Goal: Task Accomplishment & Management: Manage account settings

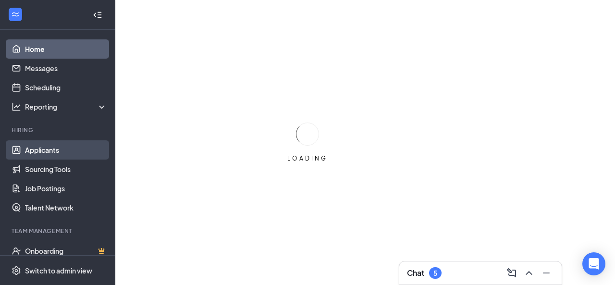
click at [44, 155] on link "Applicants" at bounding box center [66, 149] width 82 height 19
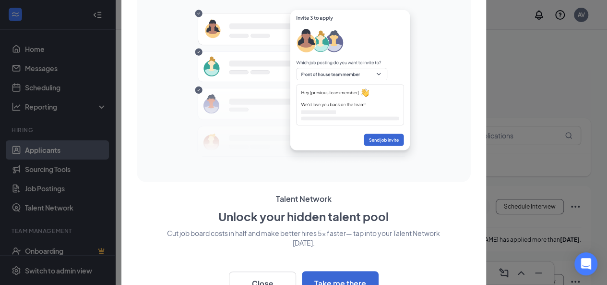
click at [529, 98] on div at bounding box center [303, 142] width 607 height 285
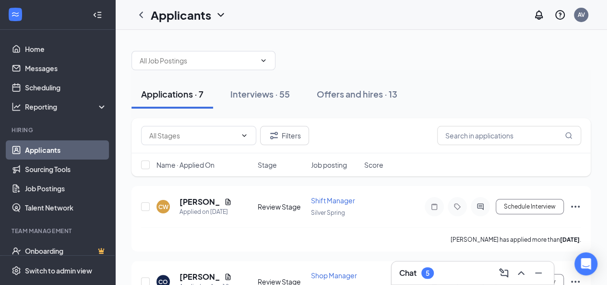
scroll to position [0, 0]
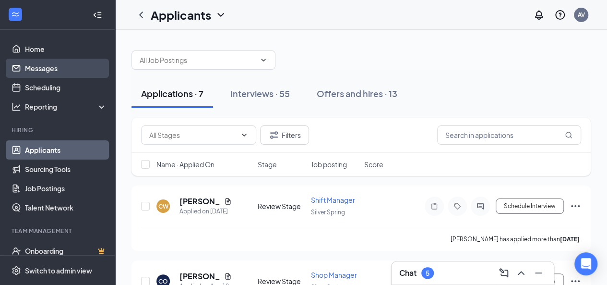
click at [45, 71] on link "Messages" at bounding box center [66, 68] width 82 height 19
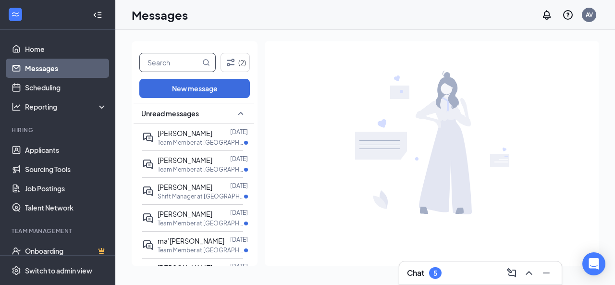
click at [189, 71] on input "text" at bounding box center [170, 62] width 60 height 18
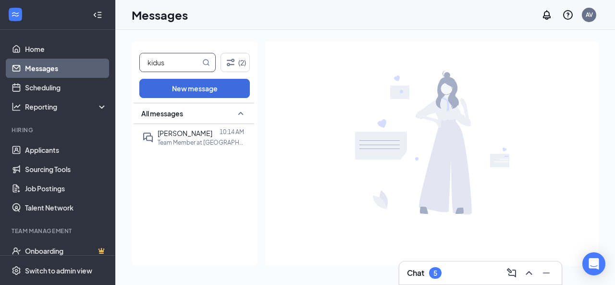
click at [189, 71] on input "kidus" at bounding box center [170, 62] width 60 height 18
type input "kidus"
drag, startPoint x: 205, startPoint y: 134, endPoint x: 202, endPoint y: 145, distance: 11.4
click at [202, 145] on div "[PERSON_NAME] 10:14 AM Team Member at [GEOGRAPHIC_DATA]" at bounding box center [200, 137] width 86 height 19
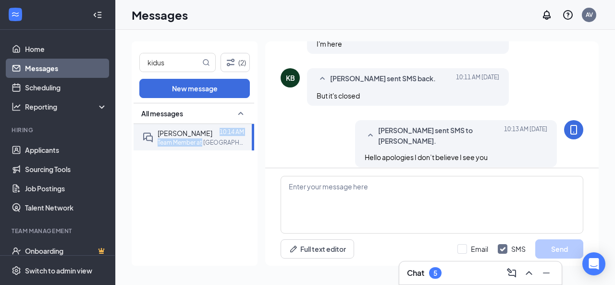
scroll to position [285, 0]
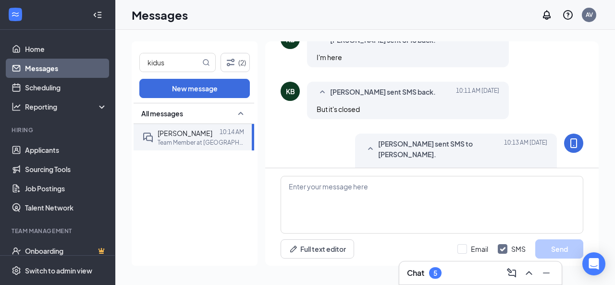
click at [286, 91] on div "KB" at bounding box center [290, 91] width 9 height 10
click at [341, 95] on span "[PERSON_NAME] sent SMS back." at bounding box center [383, 92] width 106 height 12
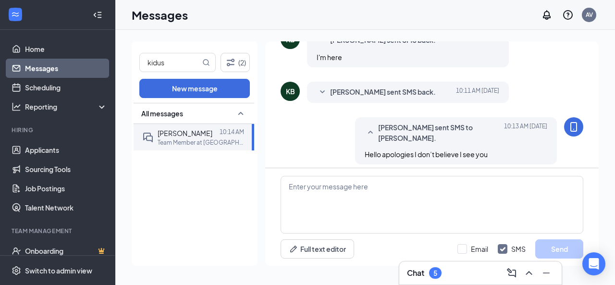
click at [290, 95] on div "KB" at bounding box center [290, 91] width 9 height 10
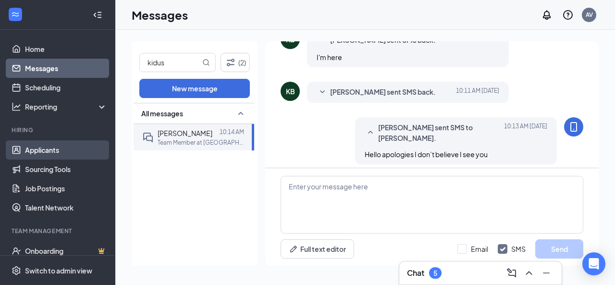
click at [51, 152] on link "Applicants" at bounding box center [66, 149] width 82 height 19
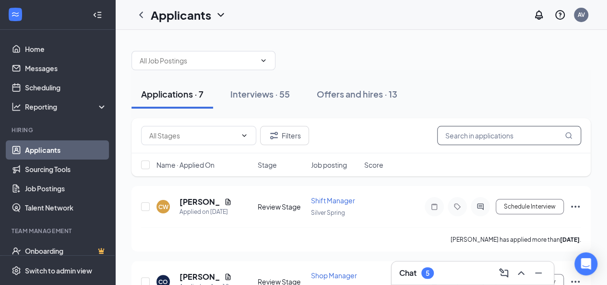
click at [503, 140] on input "text" at bounding box center [509, 135] width 144 height 19
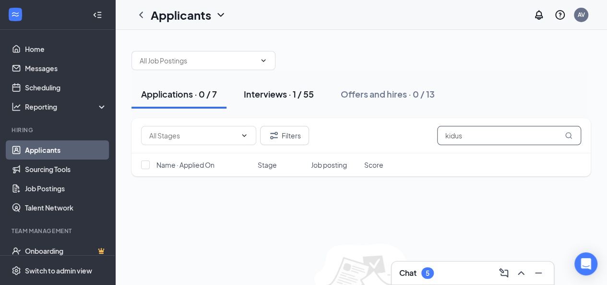
type input "kidus"
click at [253, 91] on div "Interviews · 1 / 55" at bounding box center [279, 94] width 70 height 12
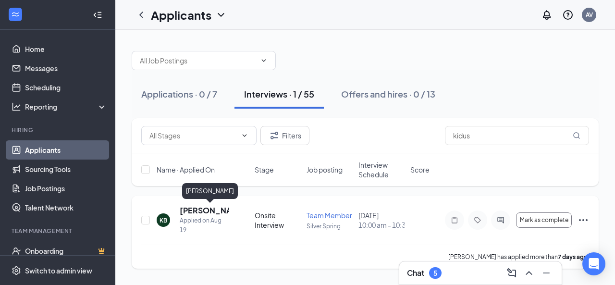
click at [217, 210] on h5 "[PERSON_NAME]" at bounding box center [204, 210] width 49 height 11
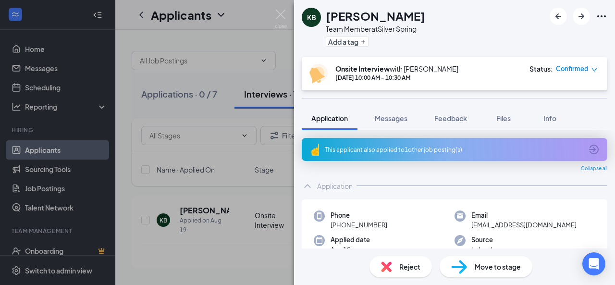
scroll to position [0, 0]
drag, startPoint x: 514, startPoint y: 116, endPoint x: 533, endPoint y: 122, distance: 20.2
click at [533, 122] on button "Info" at bounding box center [549, 118] width 38 height 24
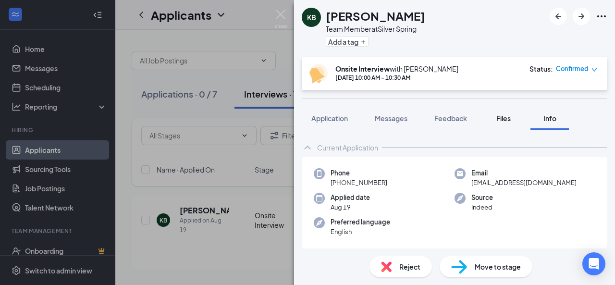
click at [501, 118] on span "Files" at bounding box center [503, 118] width 14 height 9
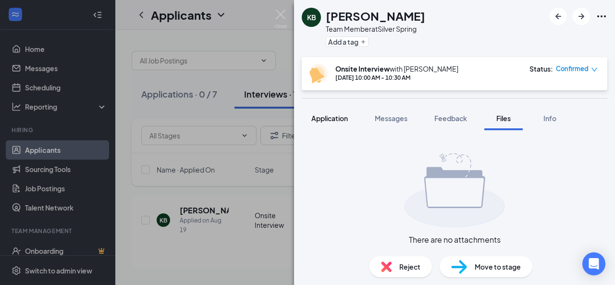
click at [330, 118] on span "Application" at bounding box center [329, 118] width 36 height 9
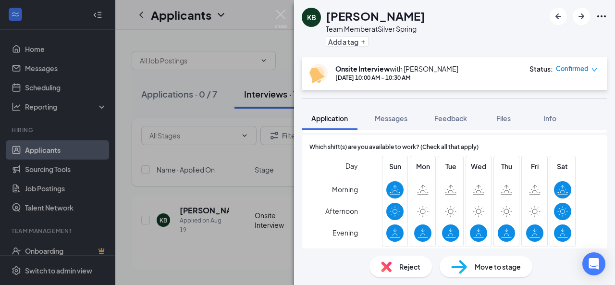
scroll to position [224, 0]
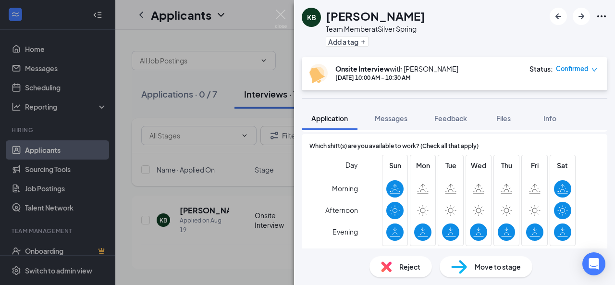
click at [234, 26] on div "KB [PERSON_NAME] Team Member at Silver Spring Add a tag Onsite Interview with […" at bounding box center [307, 142] width 615 height 285
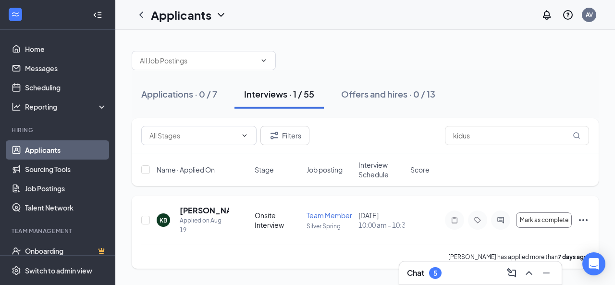
click at [192, 204] on div "KB [PERSON_NAME] Applied on [DATE] Onsite Interview Team Member Silver Spring […" at bounding box center [365, 231] width 467 height 73
click at [200, 216] on div "Applied on Aug 19" at bounding box center [204, 225] width 49 height 19
drag, startPoint x: 191, startPoint y: 209, endPoint x: 183, endPoint y: 205, distance: 9.2
click at [183, 205] on h5 "[PERSON_NAME]" at bounding box center [204, 210] width 49 height 11
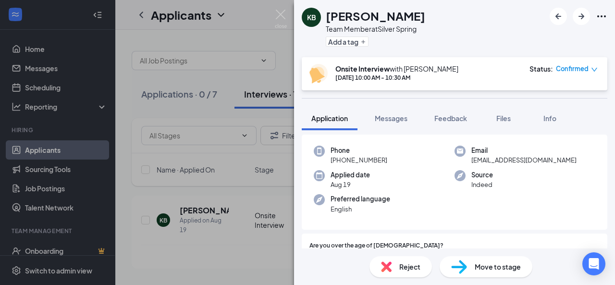
scroll to position [63, 0]
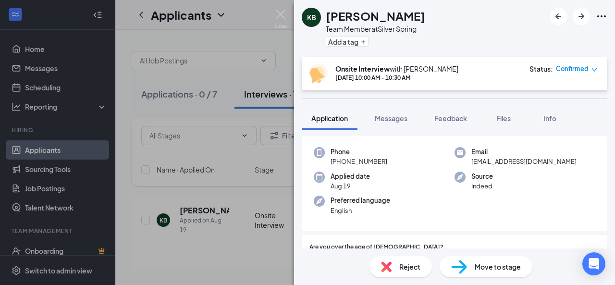
click at [259, 22] on div "KB [PERSON_NAME] Team Member at Silver Spring Add a tag Onsite Interview with […" at bounding box center [307, 142] width 615 height 285
